Goal: Task Accomplishment & Management: Manage account settings

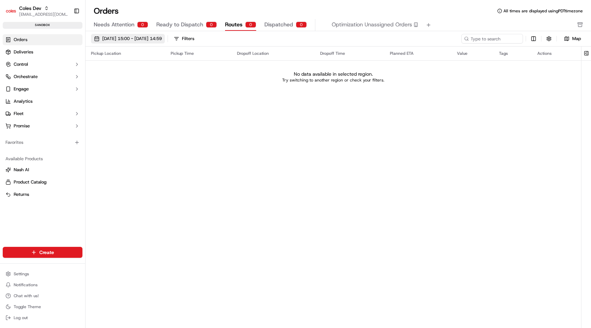
click at [135, 40] on span "[DATE] 15:00 - [DATE] 14:59" at bounding box center [132, 39] width 60 height 6
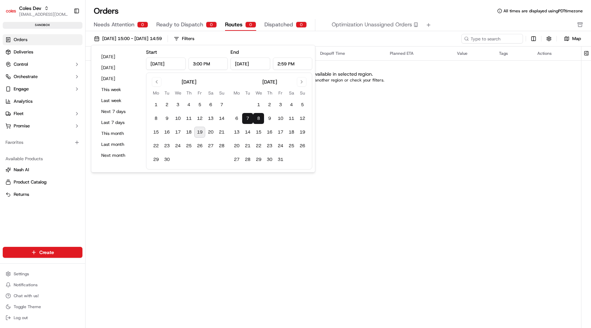
click at [248, 121] on button "7" at bounding box center [247, 118] width 11 height 11
type input "12:00 AM"
type input "[DATE]"
type input "11:59 PM"
click at [248, 121] on button "7" at bounding box center [247, 118] width 11 height 11
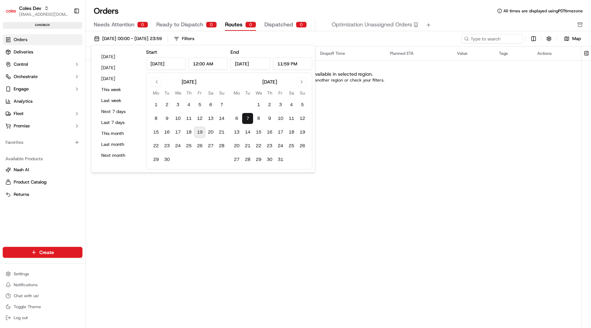
click at [242, 224] on div "Pickup Location Pickup Time Dropoff Location Dropoff Time Planned ETA Value Tag…" at bounding box center [334, 180] width 496 height 266
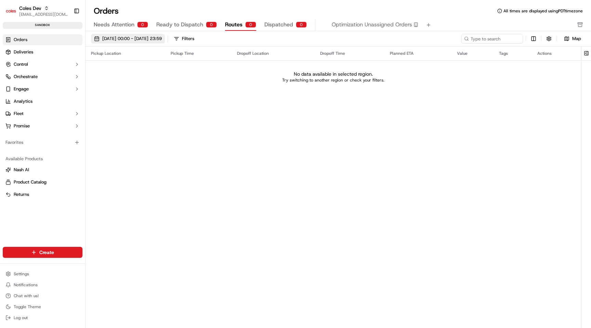
click at [162, 37] on span "[DATE] 00:00 - [DATE] 23:59" at bounding box center [132, 39] width 60 height 6
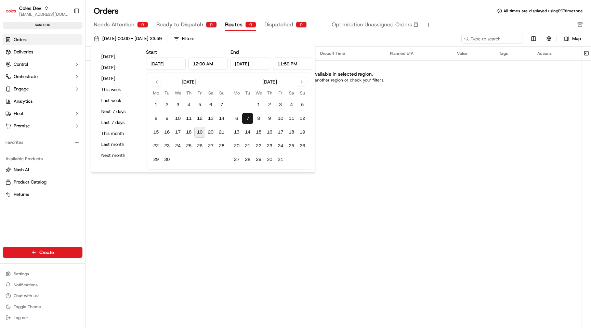
click at [248, 116] on button "7" at bounding box center [247, 118] width 11 height 11
click at [262, 118] on button "8" at bounding box center [258, 118] width 11 height 11
click at [250, 117] on button "7" at bounding box center [247, 118] width 11 height 11
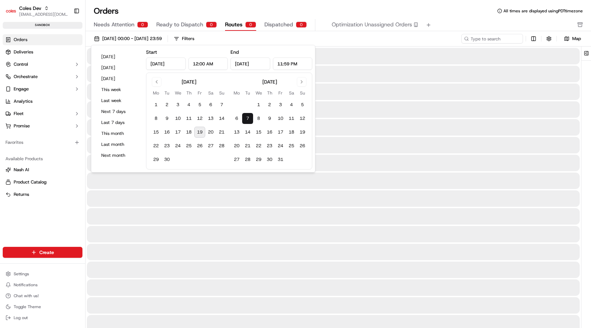
type input "[DATE]"
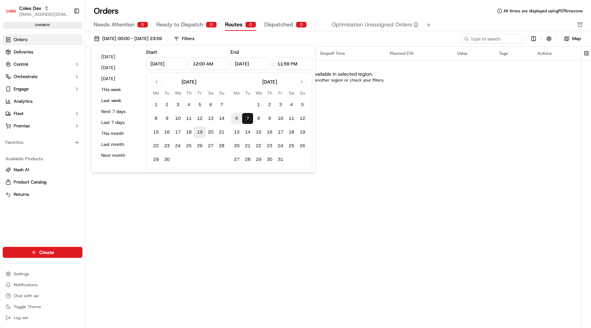
click at [238, 117] on button "6" at bounding box center [236, 118] width 11 height 11
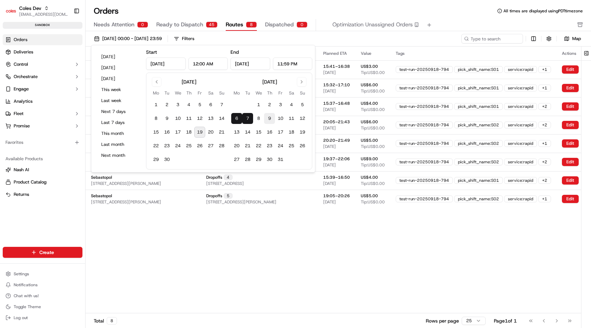
click at [267, 118] on button "9" at bounding box center [269, 118] width 11 height 11
type input "[DATE]"
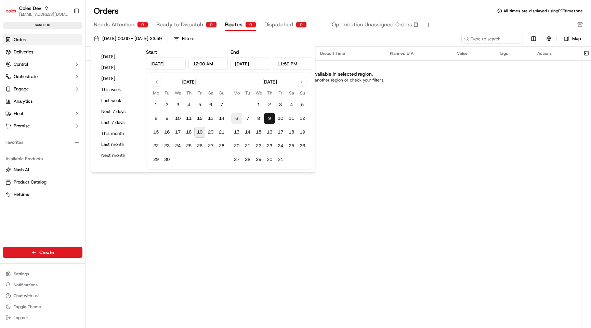
click at [237, 118] on button "6" at bounding box center [236, 118] width 11 height 11
type input "[DATE]"
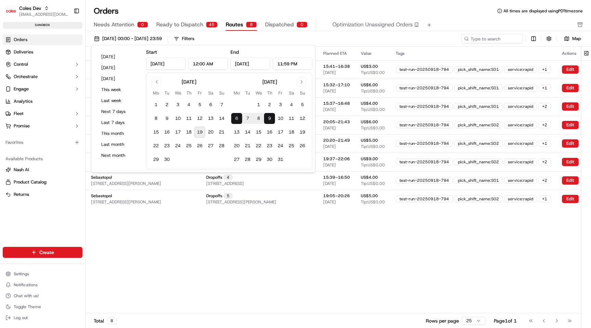
click at [265, 261] on div "Pickup Location Pickup Time Dropoff Location Dropoff Time Planned ETA Value Tag…" at bounding box center [354, 180] width 537 height 266
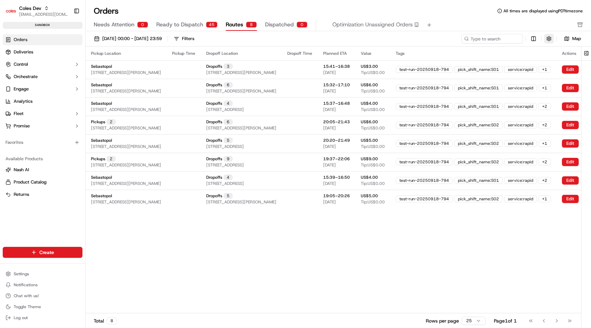
click at [549, 40] on button "button" at bounding box center [550, 39] width 10 height 10
click at [548, 39] on button "button" at bounding box center [550, 39] width 10 height 10
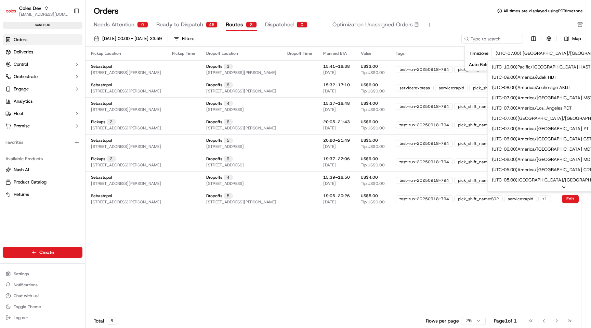
click at [529, 56] on html "Coles Dev [EMAIL_ADDRESS][DOMAIN_NAME] Toggle Sidebar sandbox Orders Deliveries…" at bounding box center [295, 164] width 591 height 328
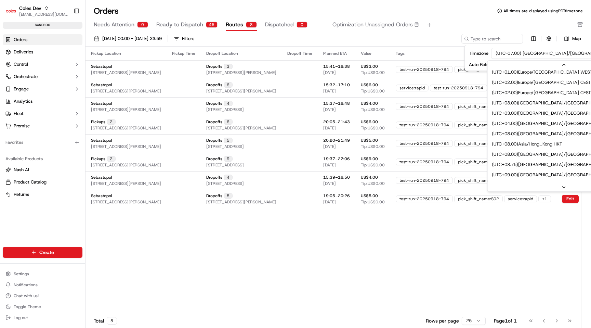
scroll to position [291, 0]
click at [447, 269] on html "Coles Dev [EMAIL_ADDRESS][DOMAIN_NAME] Toggle Sidebar sandbox Orders Deliveries…" at bounding box center [295, 164] width 591 height 328
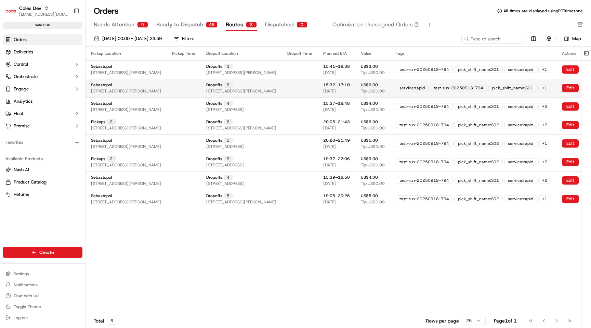
scroll to position [0, 91]
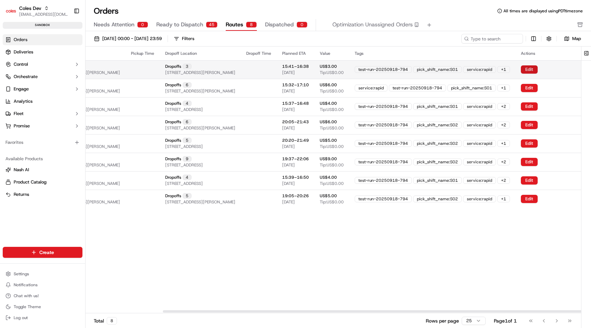
click at [527, 69] on button "Edit" at bounding box center [529, 69] width 17 height 8
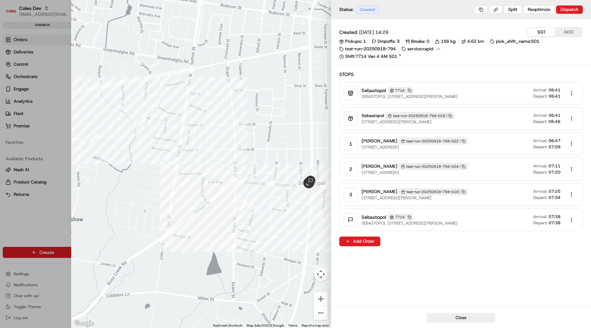
click at [55, 223] on div at bounding box center [295, 164] width 591 height 328
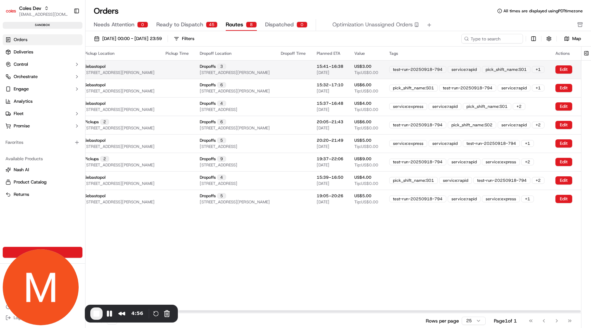
scroll to position [0, 0]
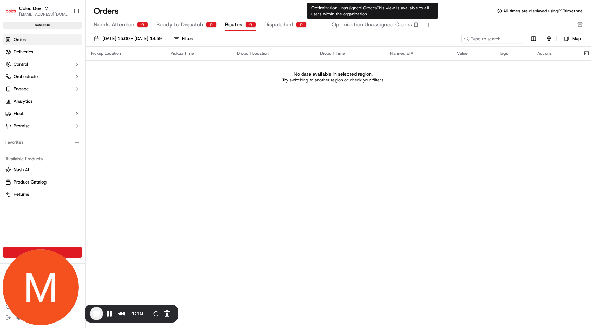
click at [317, 137] on div "Pickup Location Pickup Time Dropoff Location Dropoff Time Planned ETA Value Tag…" at bounding box center [334, 180] width 496 height 266
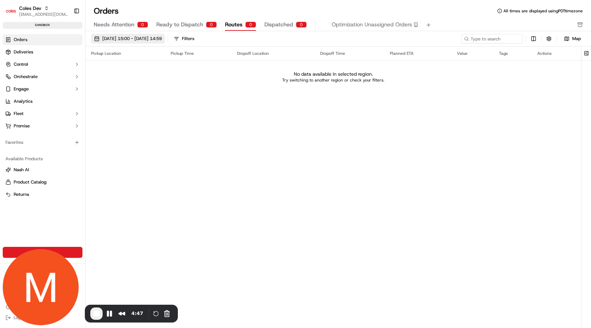
click at [118, 38] on span "[DATE] 15:00 - [DATE] 14:59" at bounding box center [132, 39] width 60 height 6
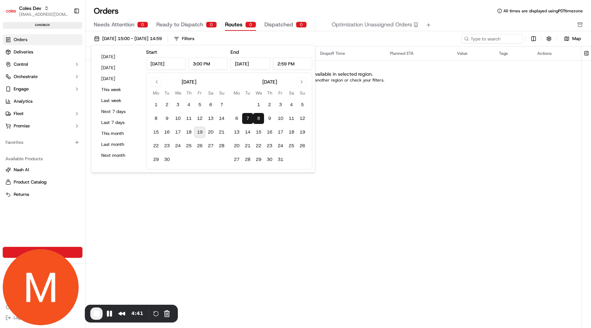
click at [246, 119] on button "7" at bounding box center [247, 118] width 11 height 11
type input "12:00 AM"
type input "[DATE]"
type input "11:59 PM"
click at [246, 119] on button "7" at bounding box center [247, 118] width 11 height 11
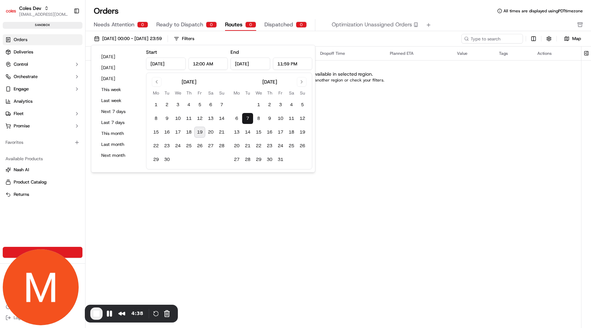
click at [355, 116] on div "Pickup Location Pickup Time Dropoff Location Dropoff Time Planned ETA Value Tag…" at bounding box center [334, 180] width 496 height 266
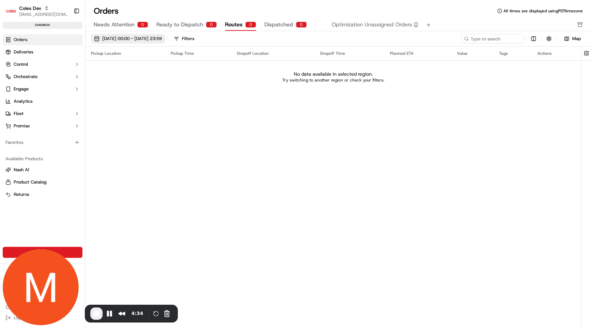
click at [146, 38] on span "[DATE] 00:00 - [DATE] 23:59" at bounding box center [132, 39] width 60 height 6
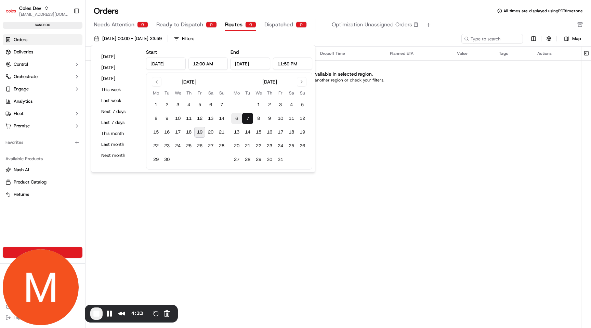
click at [239, 119] on button "6" at bounding box center [236, 118] width 11 height 11
type input "[DATE]"
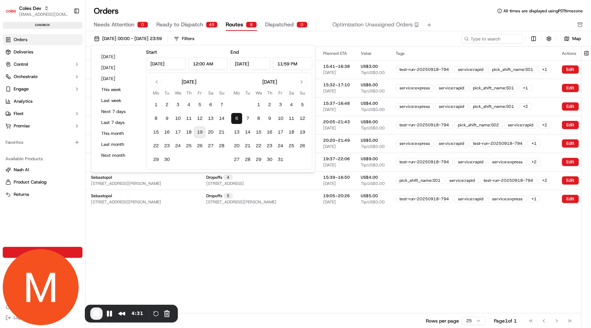
click at [287, 255] on div "Pickup Location Pickup Time Dropoff Location Dropoff Time Planned ETA Value Tag…" at bounding box center [354, 180] width 537 height 266
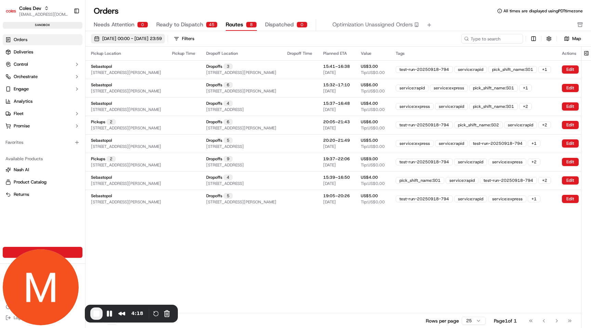
click at [138, 41] on span "06/10/2025 00:00 - 06/10/2025 23:59" at bounding box center [132, 39] width 60 height 6
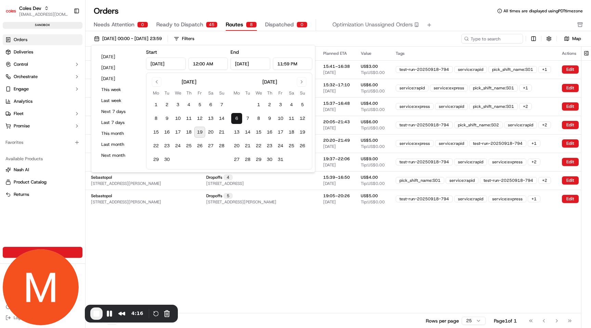
click at [253, 38] on div "06/10/2025 00:00 - 06/10/2025 23:59 Filters" at bounding box center [276, 39] width 371 height 10
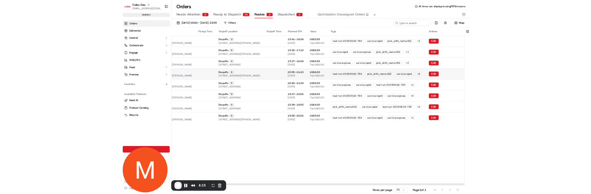
scroll to position [0, 91]
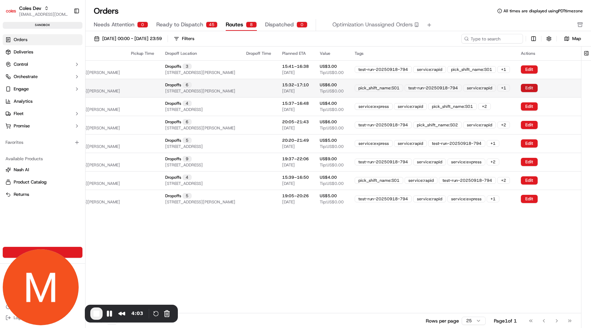
click at [527, 87] on button "Edit" at bounding box center [529, 88] width 17 height 8
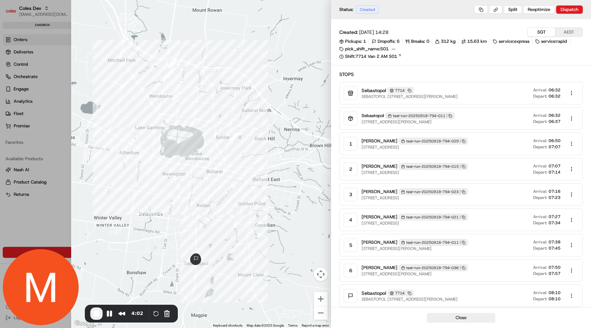
click at [59, 124] on div at bounding box center [295, 164] width 591 height 328
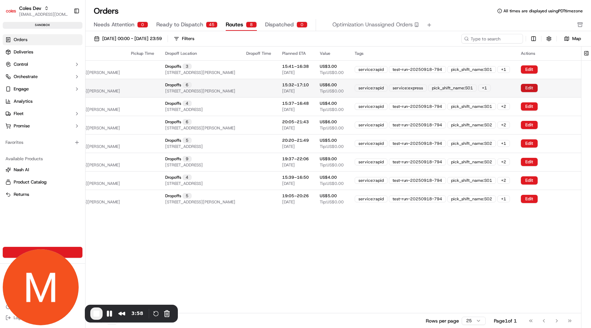
click at [524, 87] on button "Edit" at bounding box center [529, 88] width 17 height 8
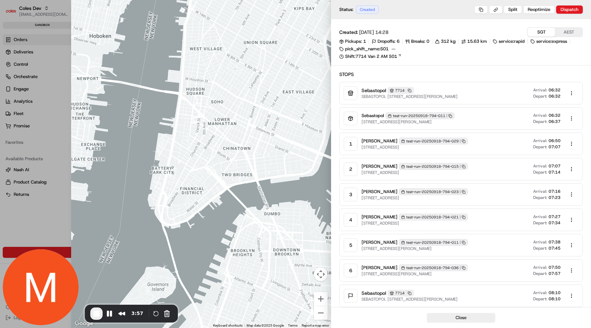
click at [28, 136] on div at bounding box center [295, 164] width 591 height 328
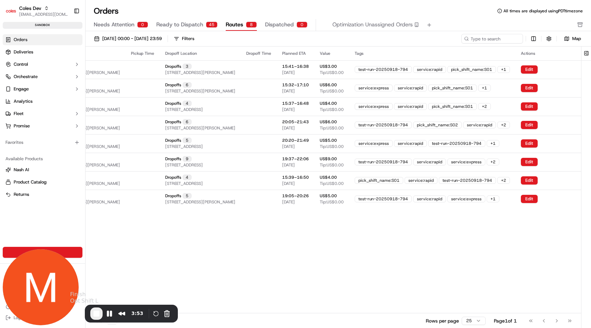
click at [96, 314] on span "End Recording" at bounding box center [96, 313] width 8 height 8
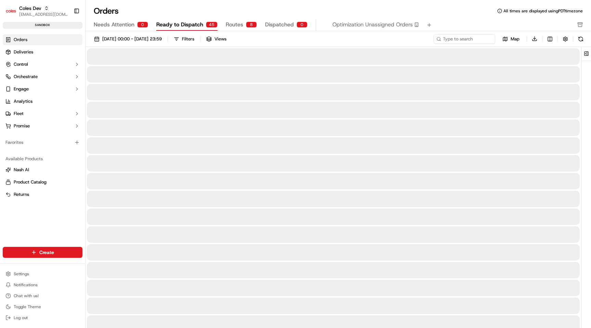
click at [174, 25] on span "Ready to Dispatch" at bounding box center [179, 25] width 47 height 8
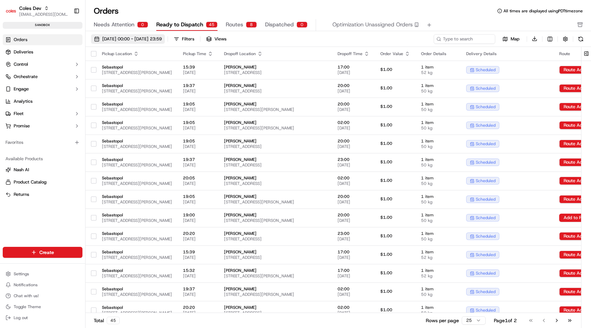
click at [148, 38] on span "06/10/2025 00:00 - 06/10/2025 23:59" at bounding box center [132, 39] width 60 height 6
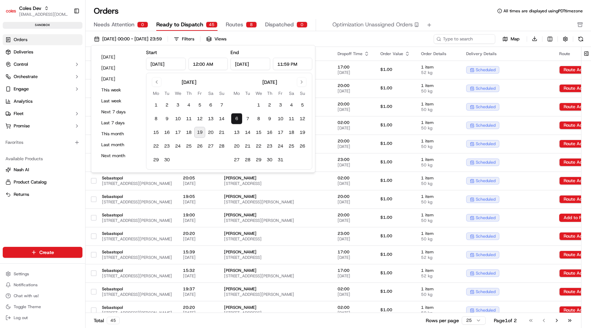
click at [299, 40] on div "06/10/2025 00:00 - 06/10/2025 23:59 Filters Views" at bounding box center [262, 39] width 342 height 10
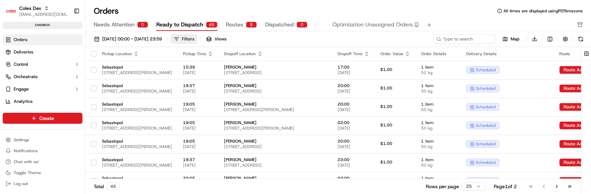
click at [197, 39] on button "Filters" at bounding box center [184, 39] width 27 height 10
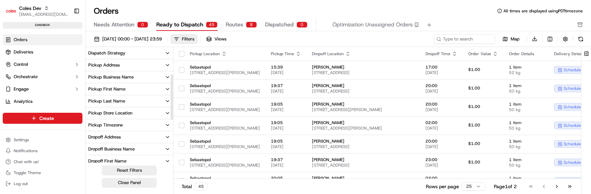
scroll to position [74, 0]
click at [142, 112] on button "Pickup Store Location" at bounding box center [130, 112] width 88 height 12
click at [151, 74] on button "Pickup Business Name" at bounding box center [130, 77] width 88 height 12
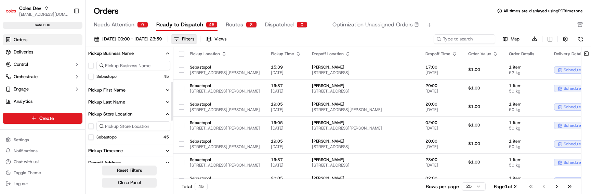
scroll to position [93, 0]
